Goal: Information Seeking & Learning: Find specific fact

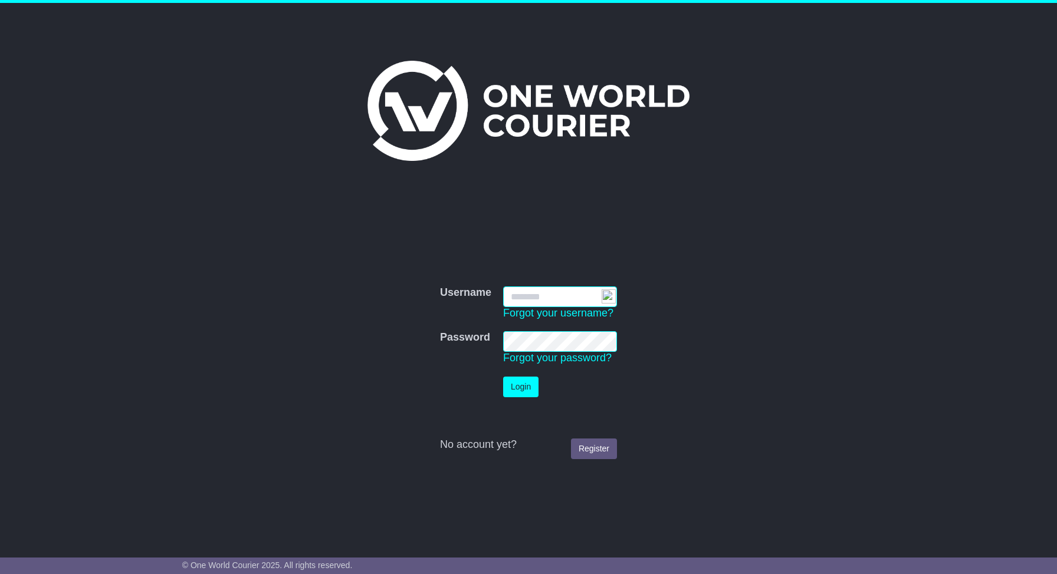
type input "**********"
click at [513, 383] on button "Login" at bounding box center [520, 387] width 35 height 21
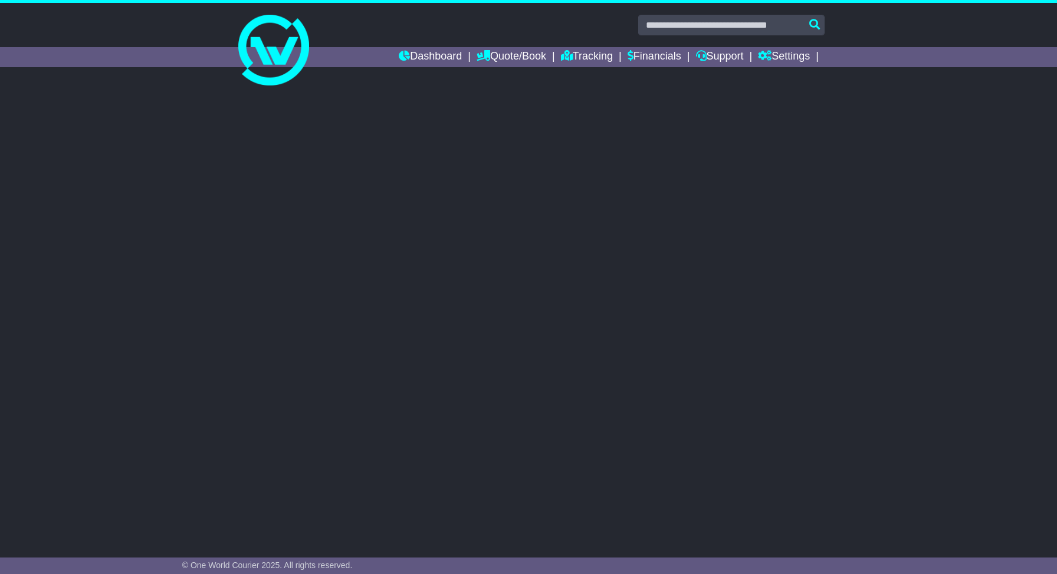
select select
select select "**"
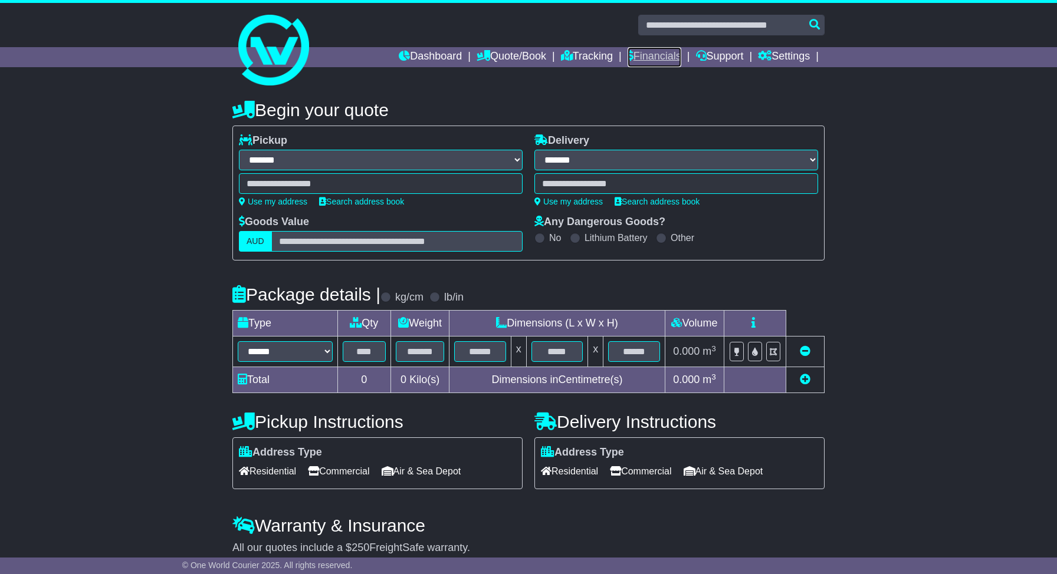
click at [645, 47] on link "Financials" at bounding box center [654, 57] width 54 height 20
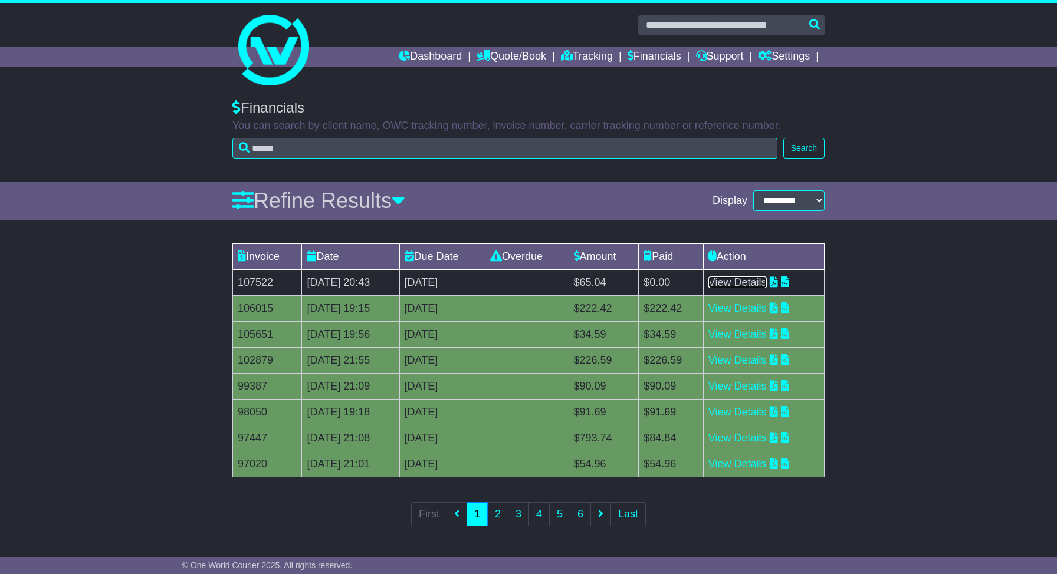
click at [764, 277] on link "View Details" at bounding box center [737, 283] width 58 height 12
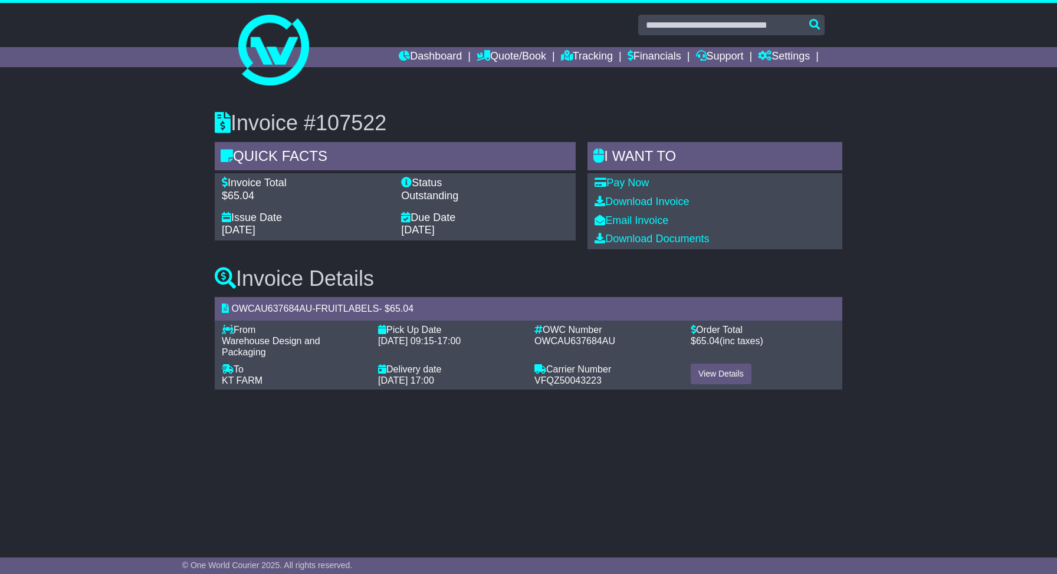
click at [240, 196] on div "$65.04" at bounding box center [305, 196] width 167 height 13
copy div "65.04"
click at [584, 60] on link "Tracking" at bounding box center [587, 57] width 52 height 20
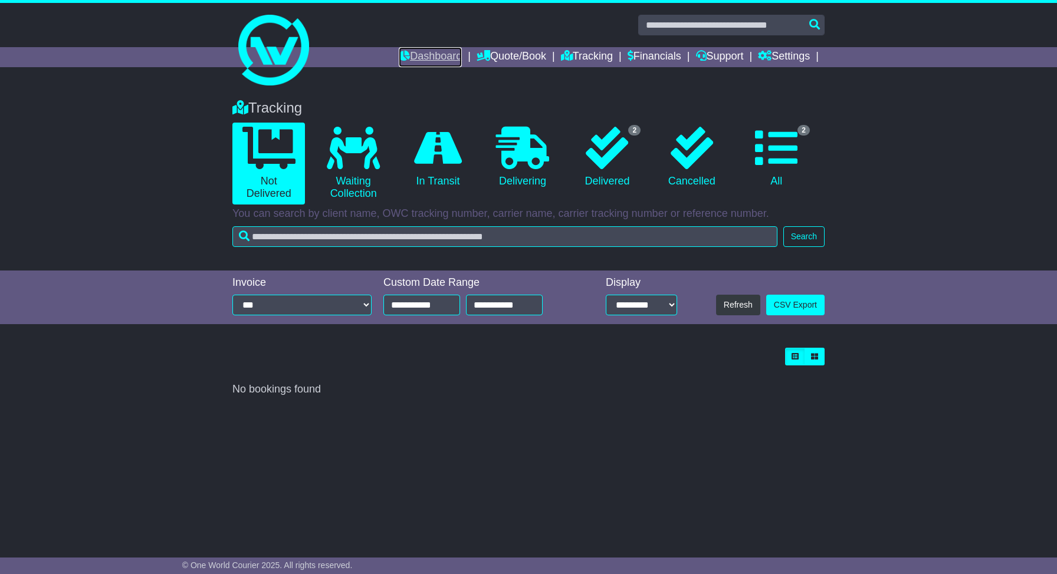
click at [427, 57] on link "Dashboard" at bounding box center [430, 57] width 63 height 20
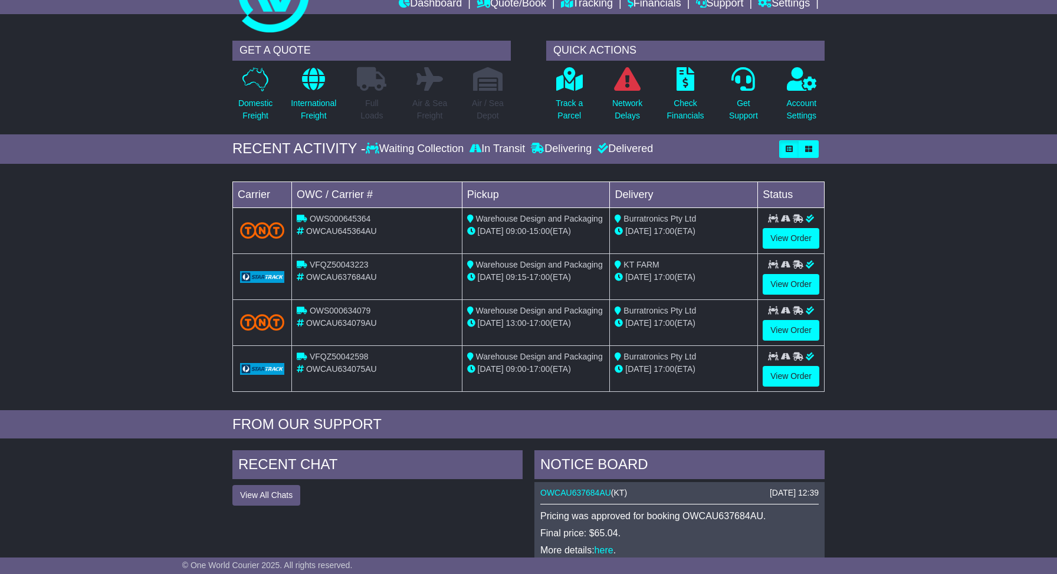
scroll to position [67, 0]
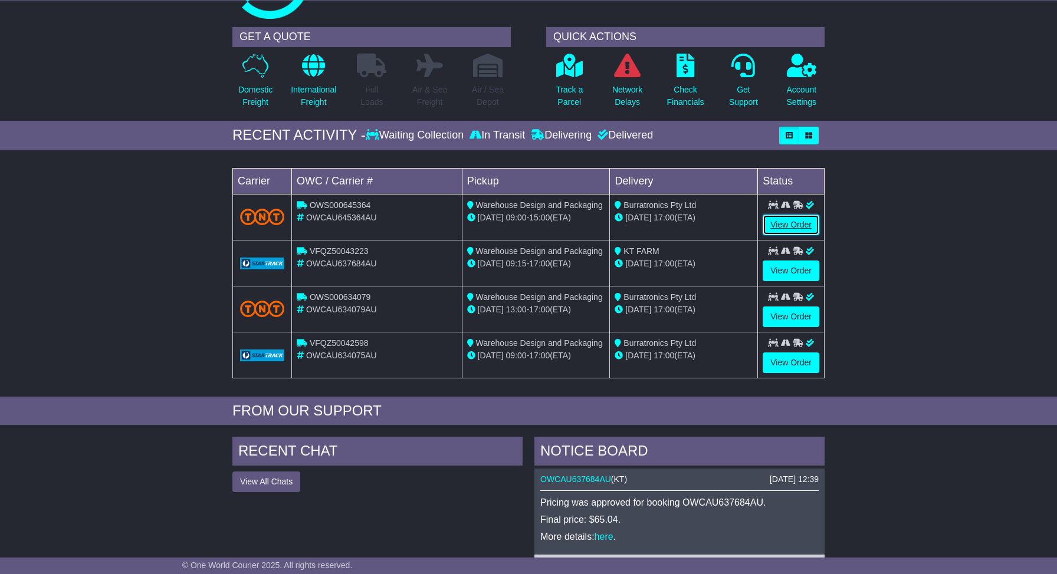
click at [775, 229] on link "View Order" at bounding box center [790, 225] width 57 height 21
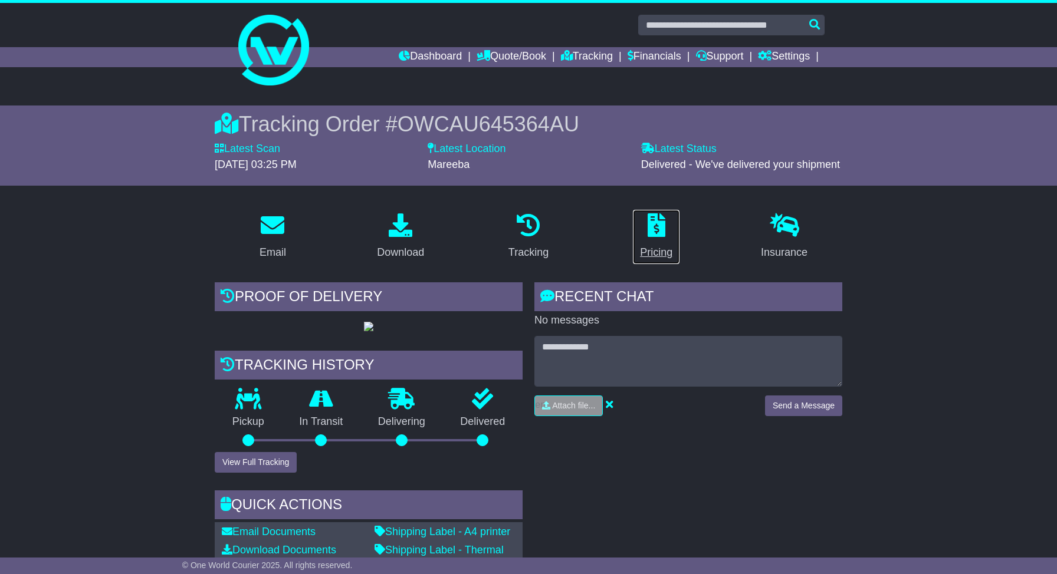
click at [668, 226] on p at bounding box center [656, 225] width 32 height 25
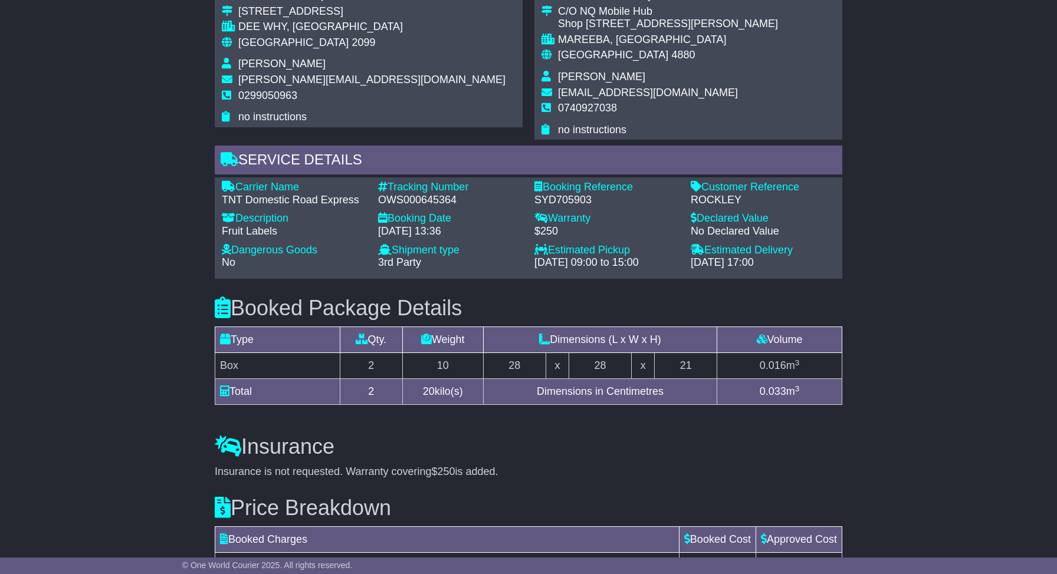
scroll to position [869, 0]
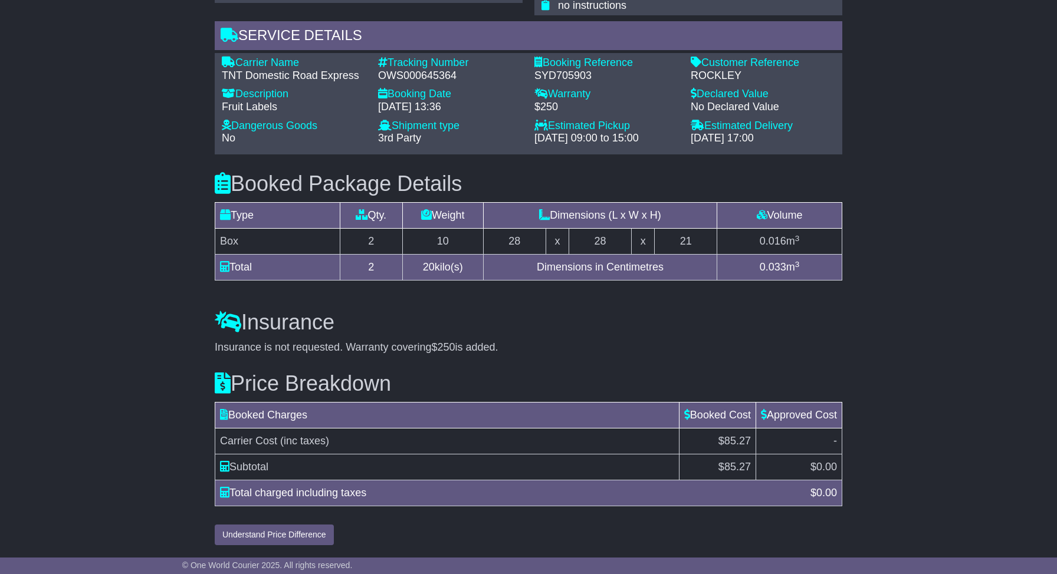
click at [732, 462] on span "85.27" at bounding box center [737, 467] width 27 height 12
copy span "85.27"
